Goal: Transaction & Acquisition: Purchase product/service

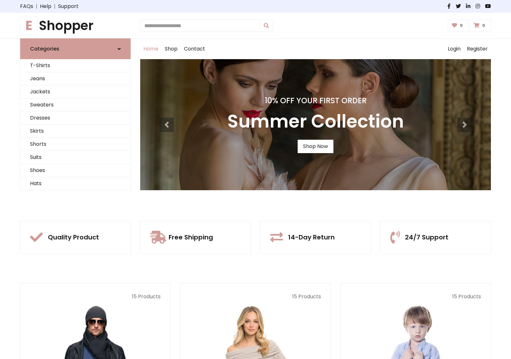
click at [256, 179] on div "10% Off Your First Order Summer Collection Shop Now" at bounding box center [315, 124] width 351 height 131
click at [316, 146] on link "Shop Now" at bounding box center [316, 146] width 36 height 13
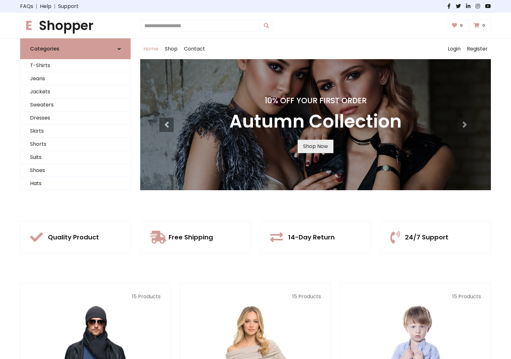
click at [316, 146] on link "Shop Now" at bounding box center [316, 146] width 36 height 13
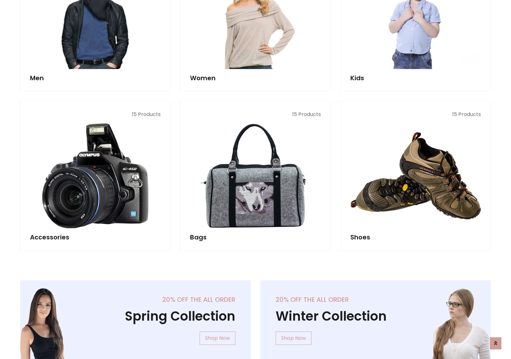
scroll to position [637, 0]
